Goal: Check status: Check status

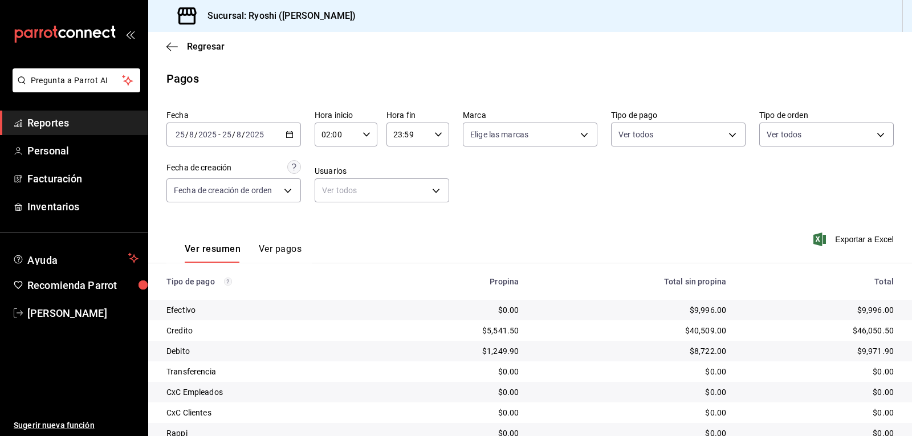
scroll to position [88, 0]
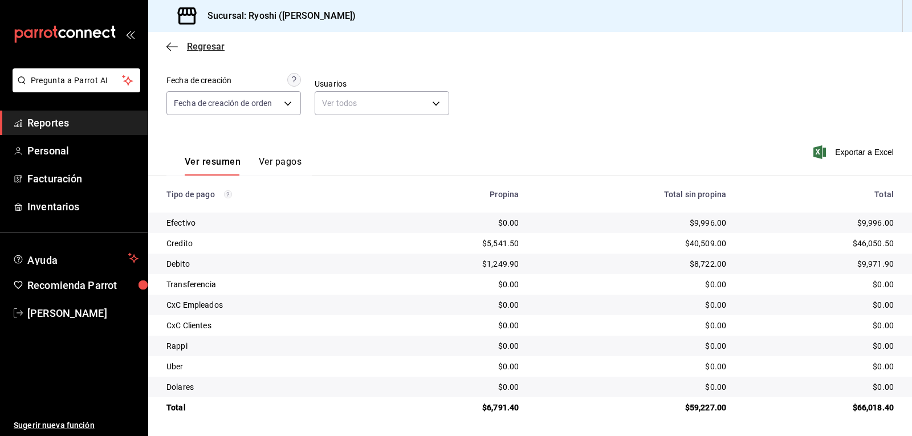
click at [174, 44] on icon "button" at bounding box center [172, 47] width 11 height 10
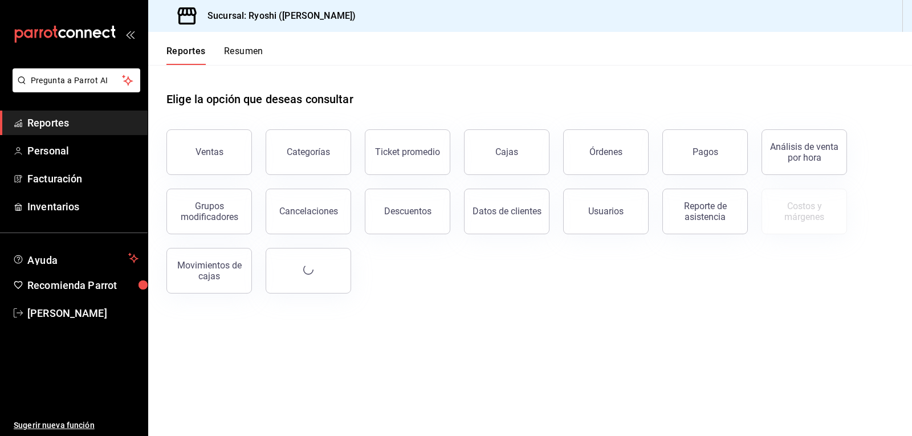
click at [240, 53] on button "Resumen" at bounding box center [243, 55] width 39 height 19
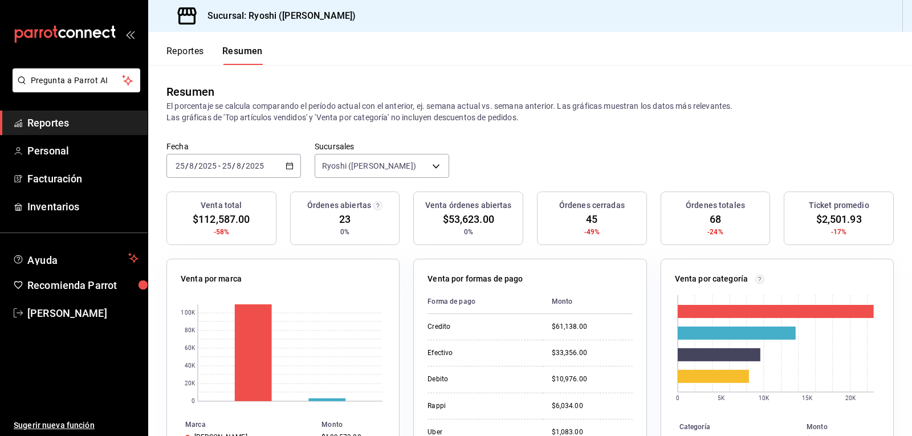
click at [196, 52] on button "Reportes" at bounding box center [186, 55] width 38 height 19
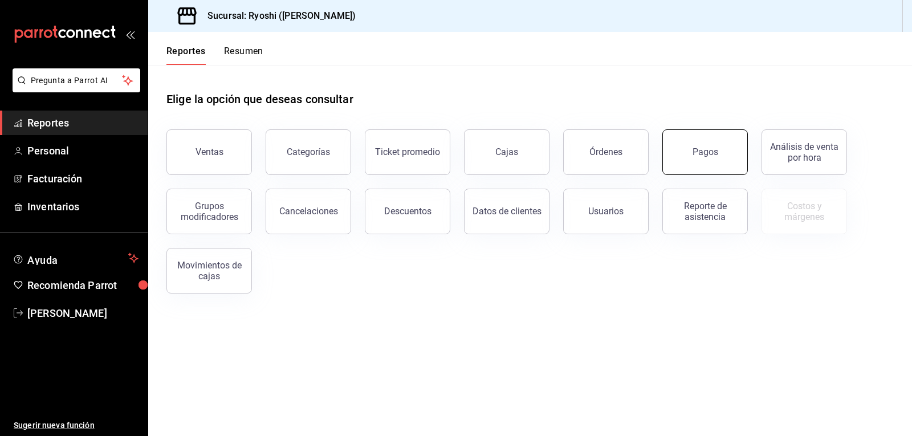
click at [690, 139] on button "Pagos" at bounding box center [706, 152] width 86 height 46
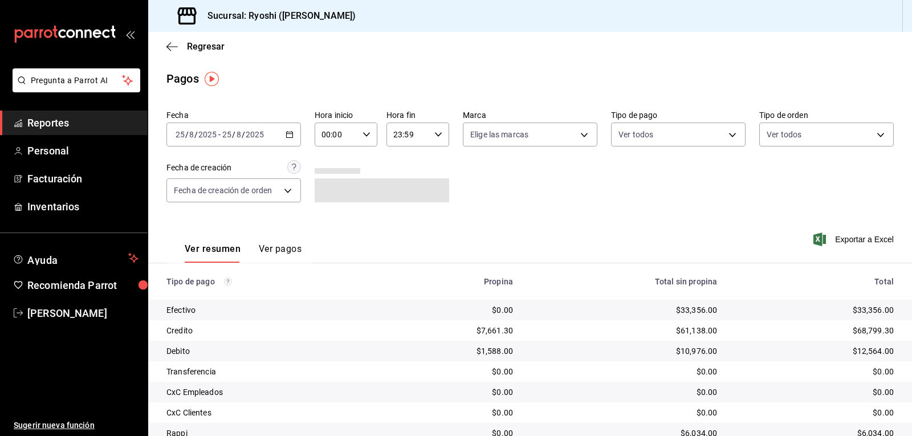
click at [290, 134] on \(Stroke\) "button" at bounding box center [290, 133] width 6 height 1
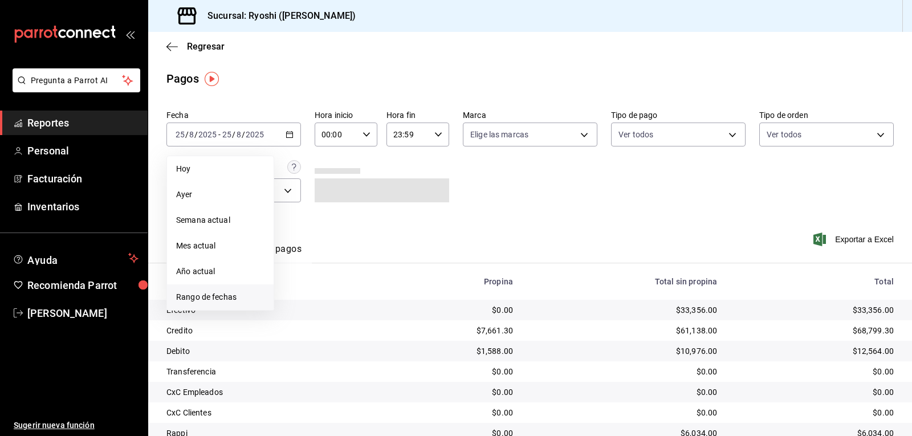
click at [220, 299] on span "Rango de fechas" at bounding box center [220, 297] width 88 height 12
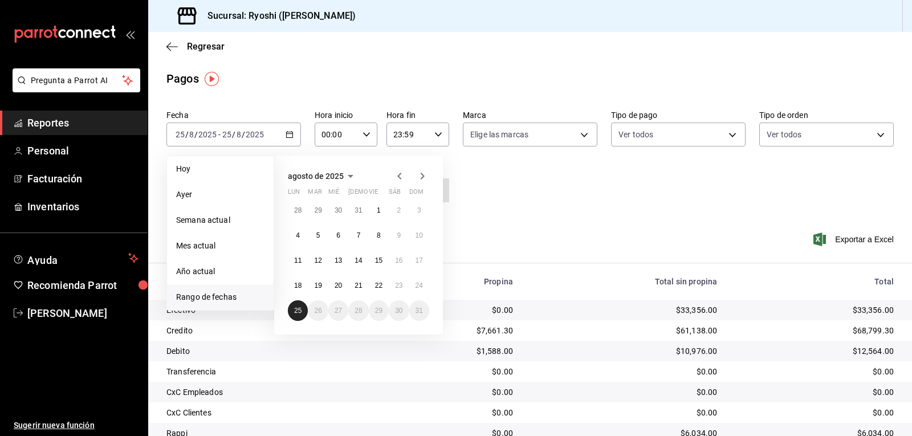
click at [295, 314] on abbr "25" at bounding box center [297, 311] width 7 height 8
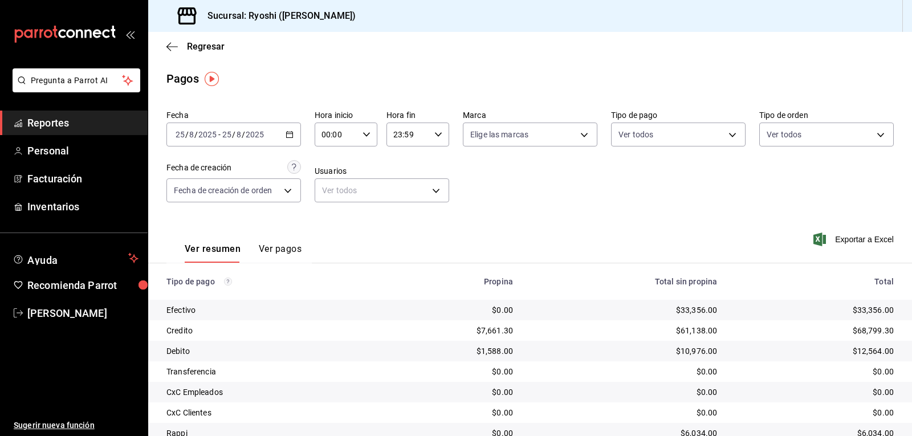
click at [476, 221] on div "Ver resumen Ver pagos Exportar a Excel" at bounding box center [530, 246] width 764 height 60
click at [289, 133] on icon "button" at bounding box center [290, 135] width 8 height 8
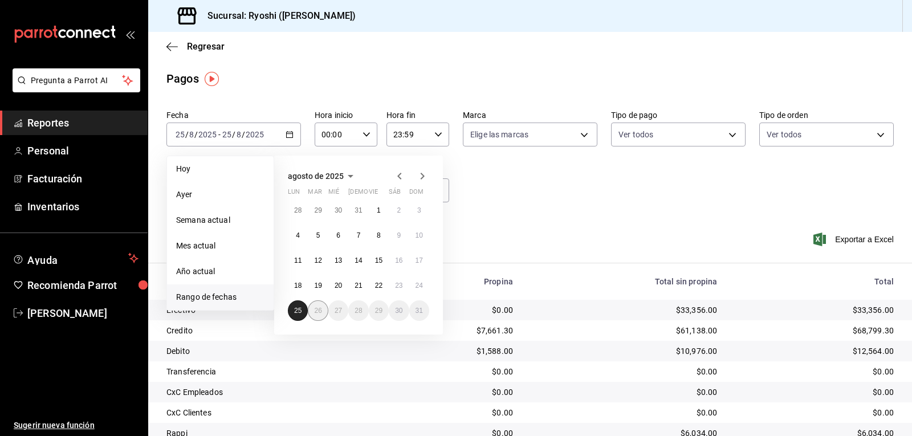
drag, startPoint x: 300, startPoint y: 307, endPoint x: 311, endPoint y: 311, distance: 11.5
click at [302, 306] on button "25" at bounding box center [298, 311] width 20 height 21
click at [509, 221] on div "Ver resumen Ver pagos Exportar a Excel" at bounding box center [530, 246] width 764 height 60
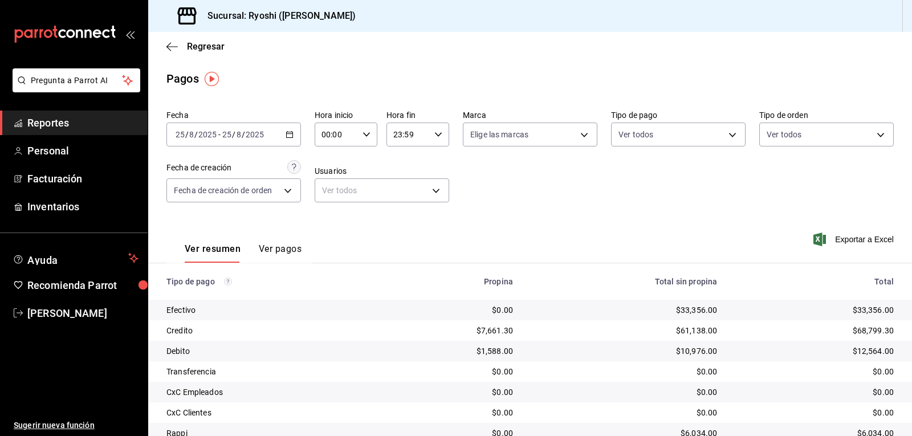
click at [365, 132] on icon "button" at bounding box center [367, 135] width 8 height 8
click at [473, 222] on div at bounding box center [456, 218] width 912 height 436
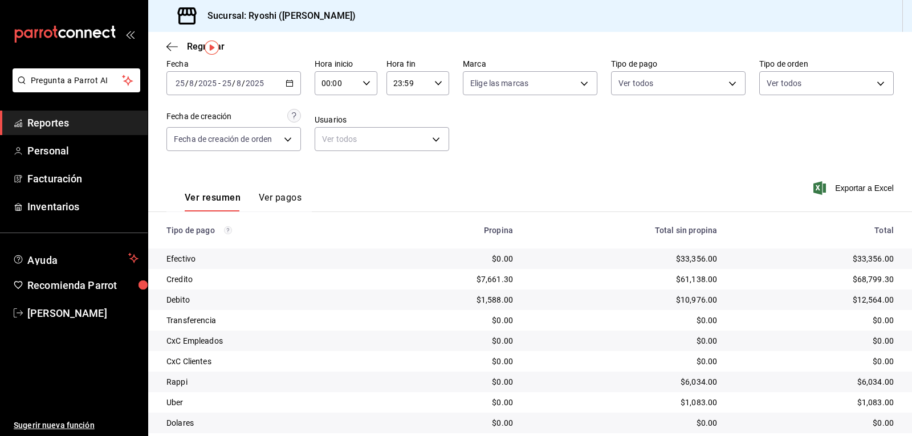
scroll to position [31, 0]
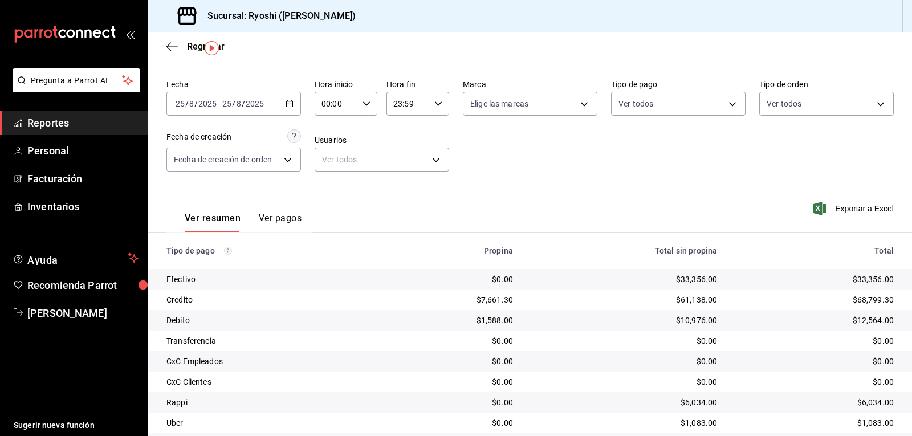
click at [363, 102] on icon "button" at bounding box center [367, 104] width 8 height 8
click at [330, 186] on span "02" at bounding box center [328, 187] width 13 height 9
type input "02:00"
click at [561, 165] on div at bounding box center [456, 218] width 912 height 436
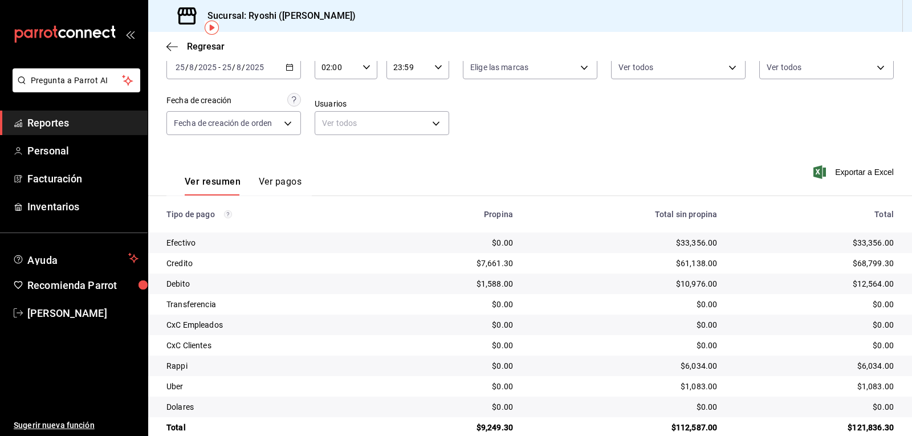
scroll to position [88, 0]
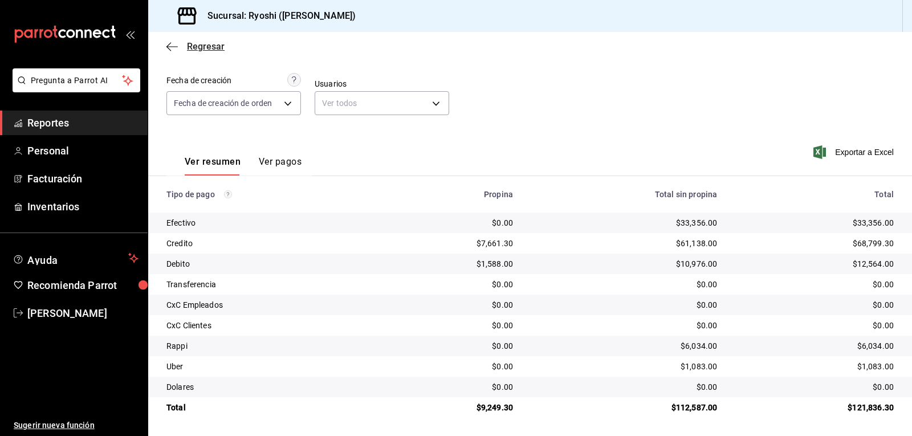
click at [176, 47] on icon "button" at bounding box center [172, 47] width 11 height 10
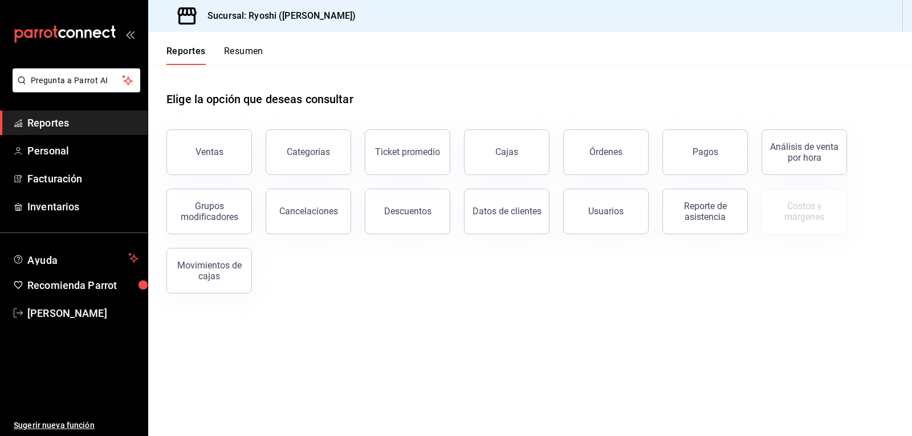
click at [241, 52] on button "Resumen" at bounding box center [243, 55] width 39 height 19
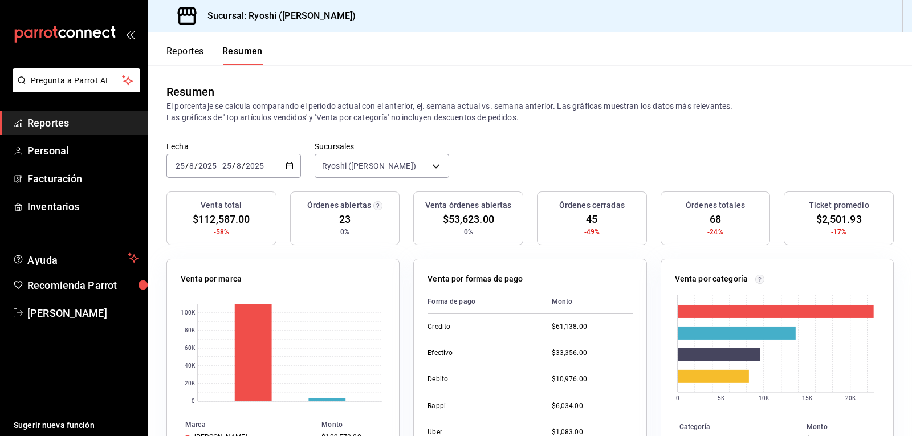
click at [286, 166] on \(Stroke\) "button" at bounding box center [289, 166] width 7 height 6
click at [283, 135] on div "Resumen El porcentaje se calcula comparando el período actual con el anterior, …" at bounding box center [530, 103] width 764 height 76
click at [184, 50] on button "Reportes" at bounding box center [186, 55] width 38 height 19
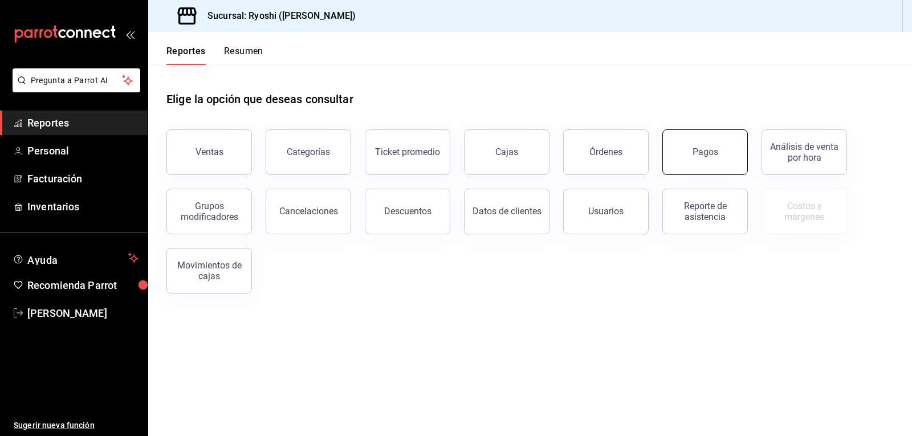
click at [719, 153] on button "Pagos" at bounding box center [706, 152] width 86 height 46
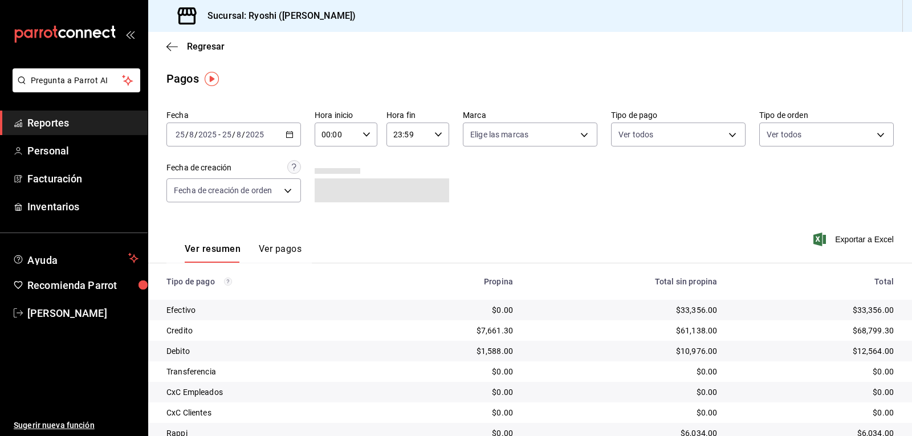
click at [366, 132] on icon "button" at bounding box center [367, 135] width 8 height 8
click at [329, 218] on span "02" at bounding box center [328, 218] width 13 height 9
type input "02:00"
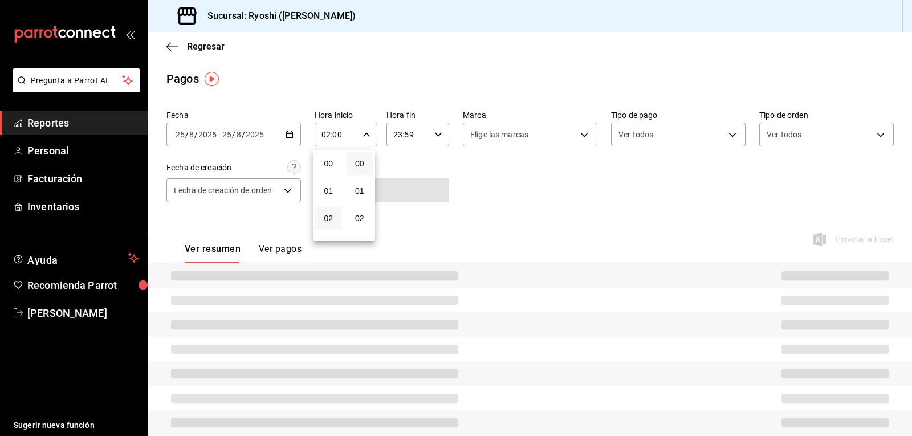
click at [564, 188] on div at bounding box center [456, 218] width 912 height 436
click at [505, 184] on div "Fecha [DATE] [DATE] - [DATE] [DATE] Hora inicio 02:00 Hora inicio Hora fin 23:5…" at bounding box center [531, 161] width 728 height 111
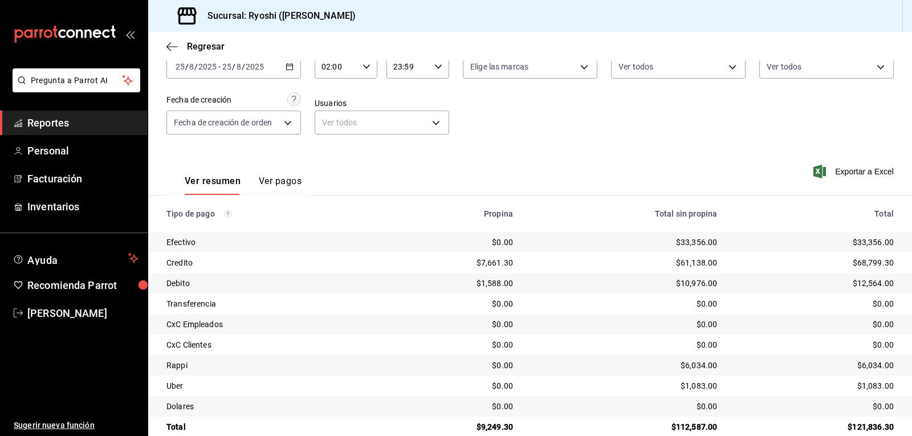
scroll to position [88, 0]
